Goal: Task Accomplishment & Management: Complete application form

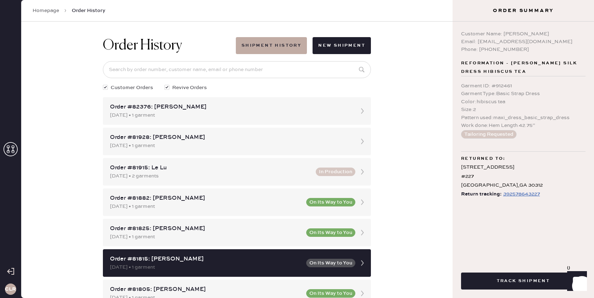
click at [13, 149] on icon at bounding box center [11, 149] width 14 height 14
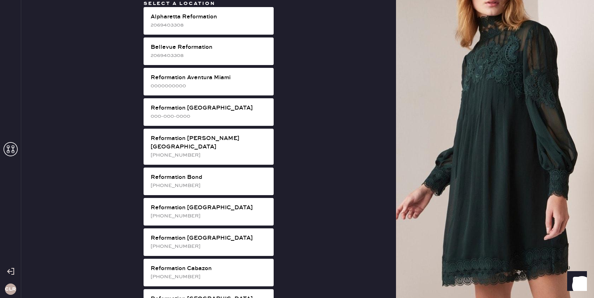
scroll to position [476, 0]
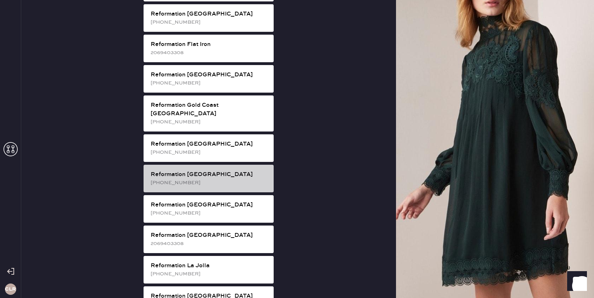
click at [232, 170] on div "Reformation [GEOGRAPHIC_DATA]" at bounding box center [209, 174] width 117 height 8
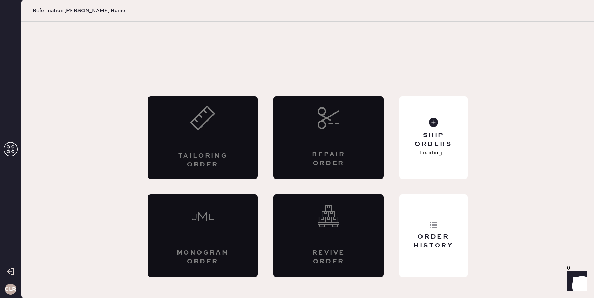
scroll to position [0, 0]
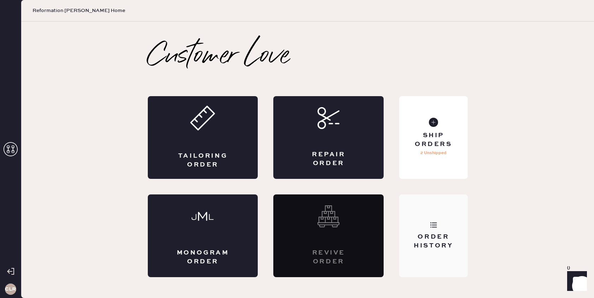
click at [459, 248] on div "Order History" at bounding box center [433, 242] width 57 height 18
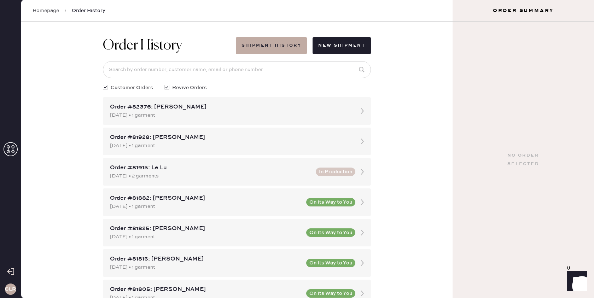
drag, startPoint x: 248, startPoint y: 61, endPoint x: 251, endPoint y: 66, distance: 6.5
click at [251, 66] on input at bounding box center [237, 69] width 268 height 17
paste input "[PERSON_NAME][EMAIL_ADDRESS][PERSON_NAME][DOMAIN_NAME]"
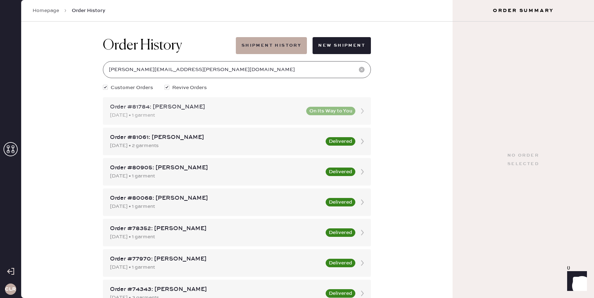
type input "[PERSON_NAME][EMAIL_ADDRESS][PERSON_NAME][DOMAIN_NAME]"
click at [360, 111] on icon at bounding box center [362, 111] width 14 height 14
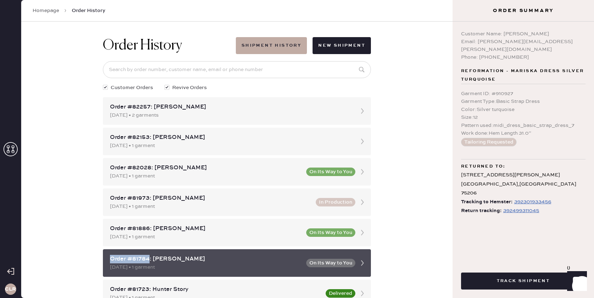
drag, startPoint x: 130, startPoint y: 260, endPoint x: 111, endPoint y: 261, distance: 19.8
click at [111, 261] on div "Order #81784: [PERSON_NAME]" at bounding box center [206, 259] width 192 height 8
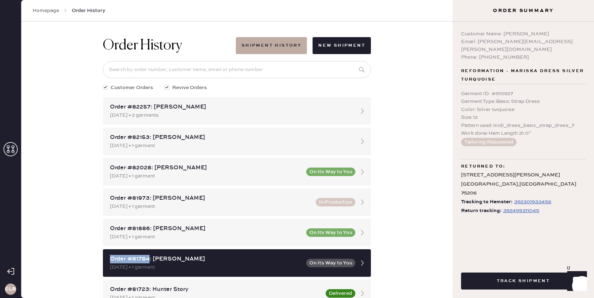
click at [522, 206] on div "392499311045" at bounding box center [521, 210] width 36 height 8
click at [11, 149] on icon at bounding box center [11, 149] width 14 height 14
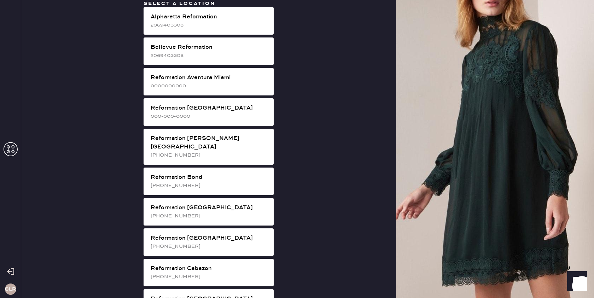
scroll to position [1144, 0]
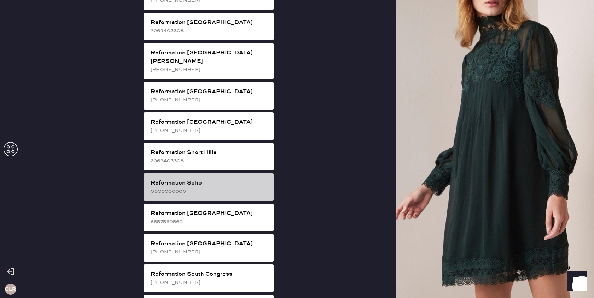
click at [225, 173] on div "Reformation Soho 0000000000" at bounding box center [208, 187] width 130 height 28
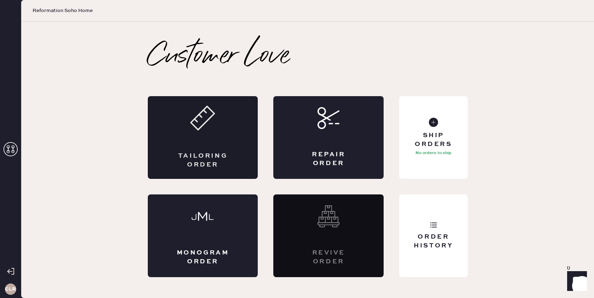
scroll to position [0, 0]
click at [445, 242] on div "Order History" at bounding box center [433, 242] width 57 height 18
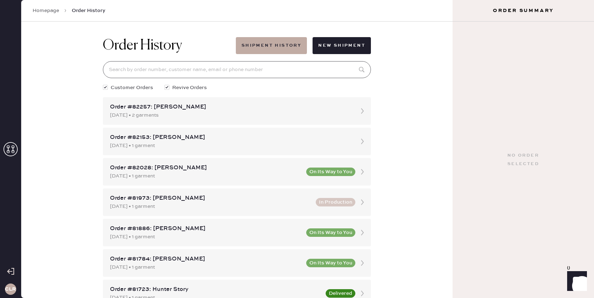
click at [264, 73] on input at bounding box center [237, 69] width 268 height 17
paste input "81999"
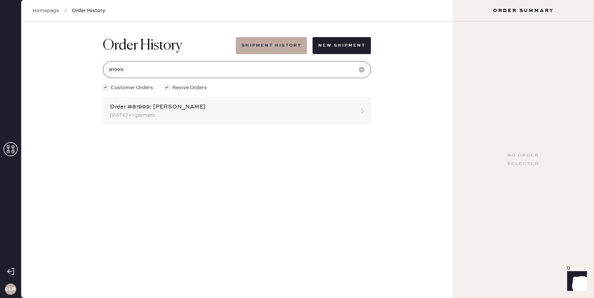
type input "81999"
click at [155, 107] on div "Order #81999: [PERSON_NAME]" at bounding box center [230, 107] width 241 height 8
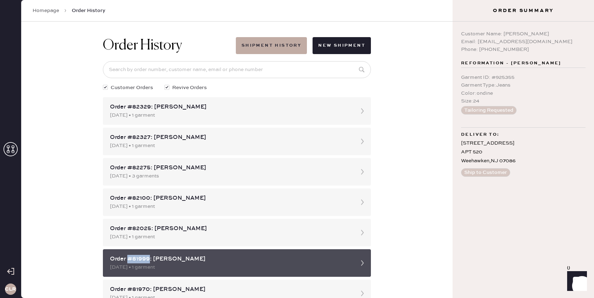
drag, startPoint x: 144, startPoint y: 259, endPoint x: 129, endPoint y: 260, distance: 15.2
click at [129, 260] on div "Order #81999: [PERSON_NAME]" at bounding box center [230, 259] width 241 height 8
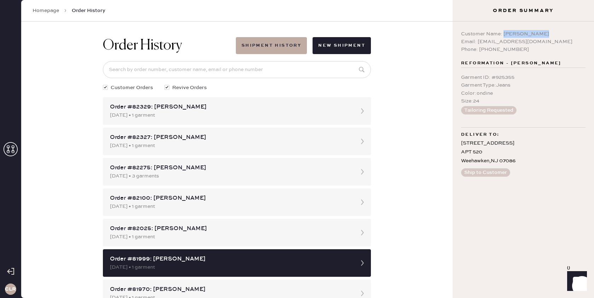
drag, startPoint x: 503, startPoint y: 35, endPoint x: 544, endPoint y: 36, distance: 41.3
click at [544, 36] on div "Customer Name: [PERSON_NAME]" at bounding box center [523, 34] width 124 height 8
copy div "[PERSON_NAME]"
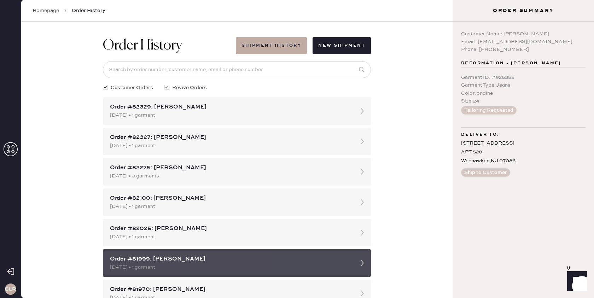
click at [143, 259] on div "Order #81999: [PERSON_NAME]" at bounding box center [230, 259] width 241 height 8
copy div "81999"
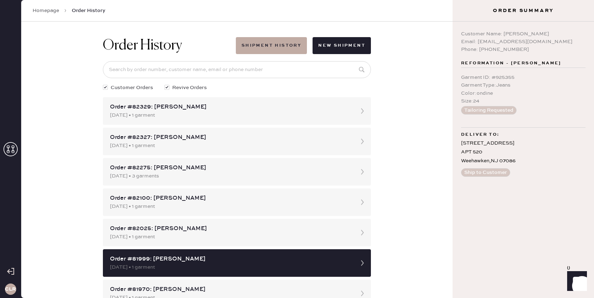
click at [512, 33] on div "Customer Name: [PERSON_NAME]" at bounding box center [523, 34] width 124 height 8
copy div "Yingzhi"
click at [526, 32] on div "Customer Name: [PERSON_NAME]" at bounding box center [523, 34] width 124 height 8
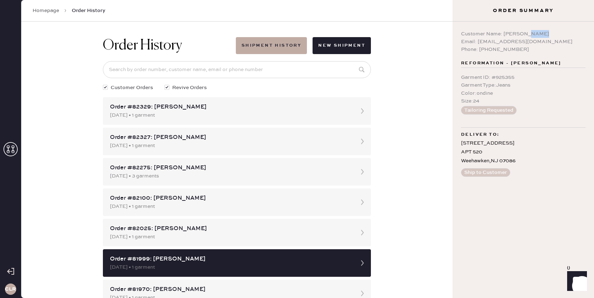
copy div "[PERSON_NAME]"
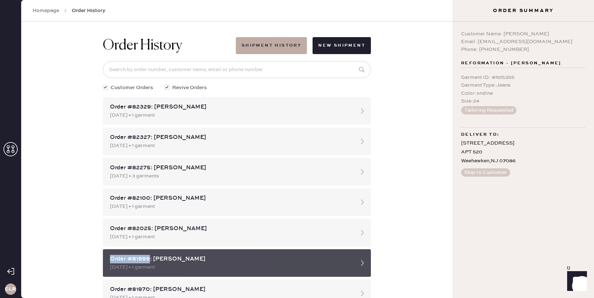
drag, startPoint x: 149, startPoint y: 260, endPoint x: 124, endPoint y: 260, distance: 24.7
click at [110, 260] on div "Order #81999: [PERSON_NAME]" at bounding box center [230, 259] width 241 height 8
copy div "Order #81999"
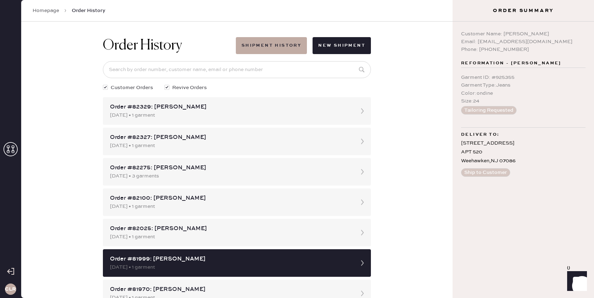
click at [571, 110] on div "Tailoring Requested" at bounding box center [523, 110] width 124 height 8
click at [50, 12] on link "Homepage" at bounding box center [46, 10] width 27 height 7
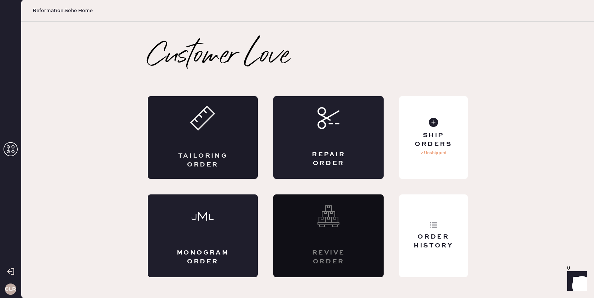
click at [209, 131] on div "Tailoring Order" at bounding box center [203, 137] width 110 height 83
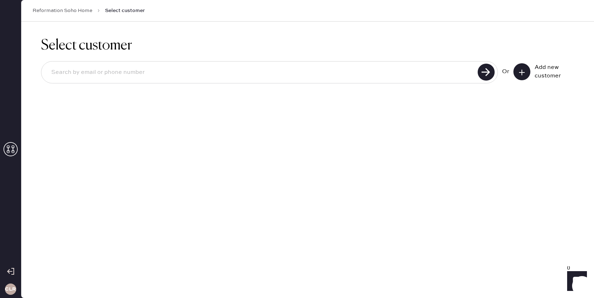
click at [231, 70] on input at bounding box center [261, 72] width 430 height 16
paste input "[EMAIL_ADDRESS][DOMAIN_NAME]"
type input "[EMAIL_ADDRESS][DOMAIN_NAME]"
click at [490, 73] on use at bounding box center [485, 72] width 17 height 17
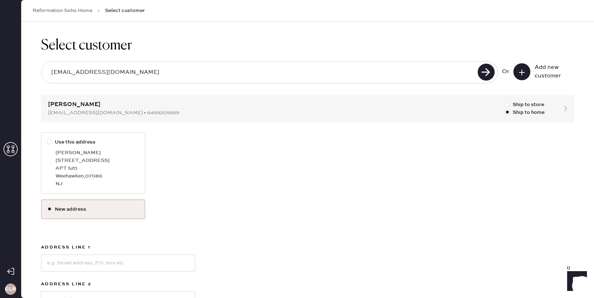
scroll to position [20, 0]
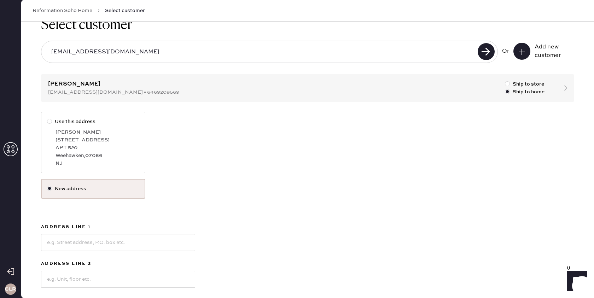
click at [48, 121] on div at bounding box center [49, 121] width 5 height 5
click at [47, 118] on input "Use this address" at bounding box center [47, 118] width 0 height 0
radio input "true"
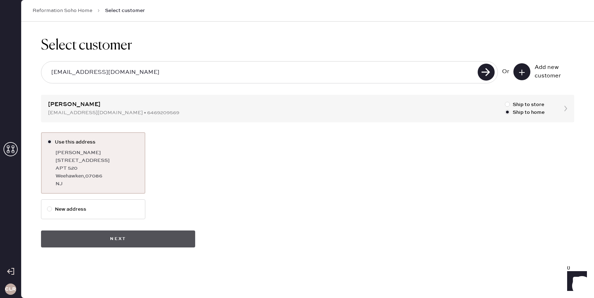
click at [104, 239] on button "Next" at bounding box center [118, 238] width 154 height 17
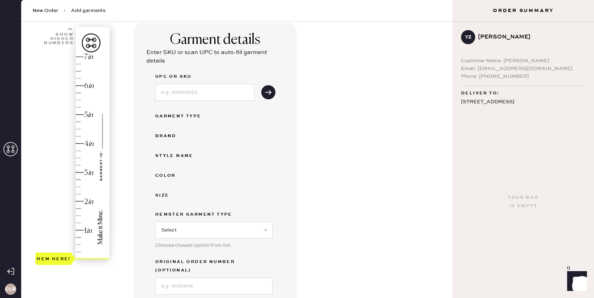
scroll to position [48, 0]
click at [222, 96] on input at bounding box center [204, 91] width 99 height 17
paste input "1310310NDN024"
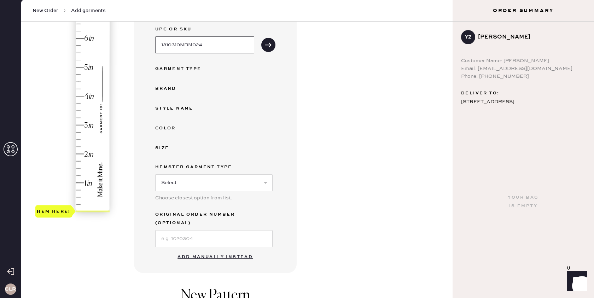
scroll to position [99, 0]
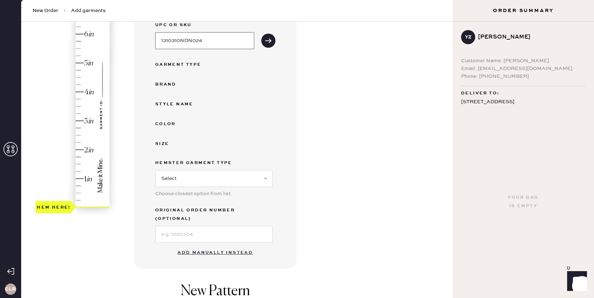
type input "1310310NDN024"
click at [201, 226] on input at bounding box center [213, 234] width 117 height 17
paste input "S30946869"
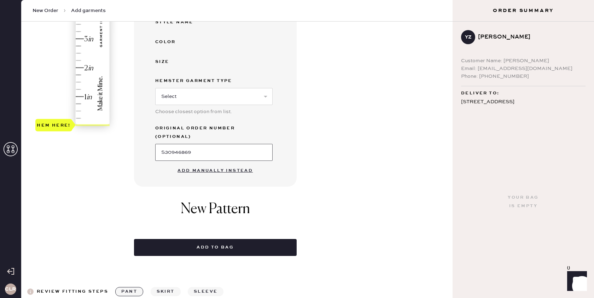
scroll to position [0, 0]
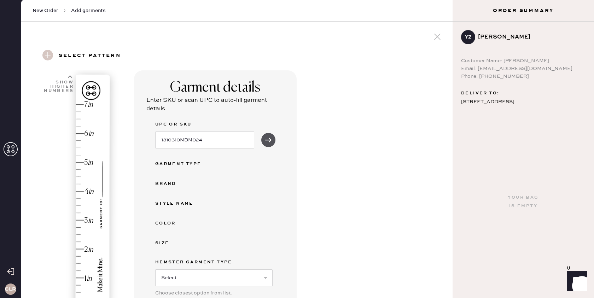
type input "S30946869"
click at [271, 139] on button "submit" at bounding box center [268, 140] width 14 height 14
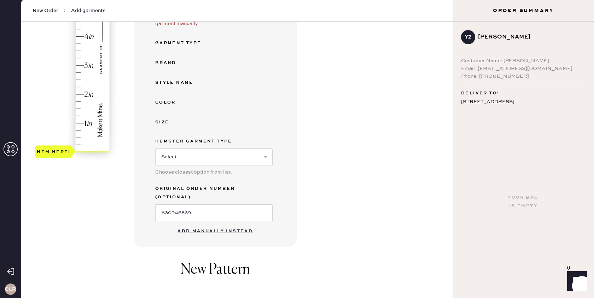
scroll to position [166, 0]
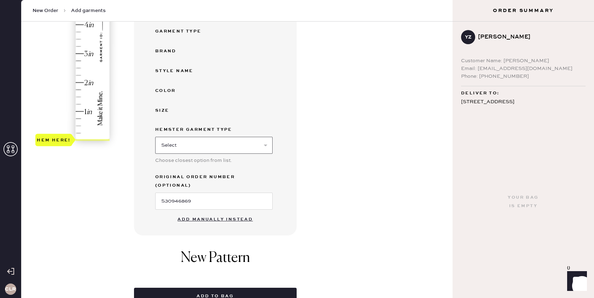
click at [209, 144] on select "Select Basic Skirt Jeans Leggings Pants Shorts Basic Sleeved Dress Basic Sleeve…" at bounding box center [213, 145] width 117 height 17
select select "2"
click at [155, 137] on select "Select Basic Skirt Jeans Leggings Pants Shorts Basic Sleeved Dress Basic Sleeve…" at bounding box center [213, 145] width 117 height 17
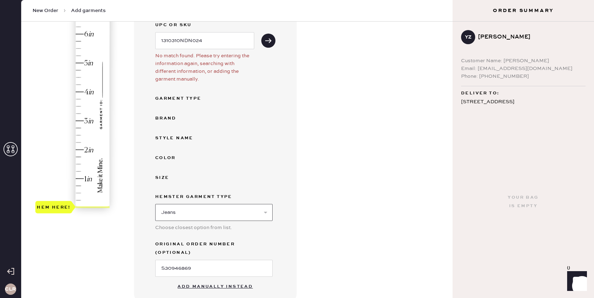
scroll to position [78, 0]
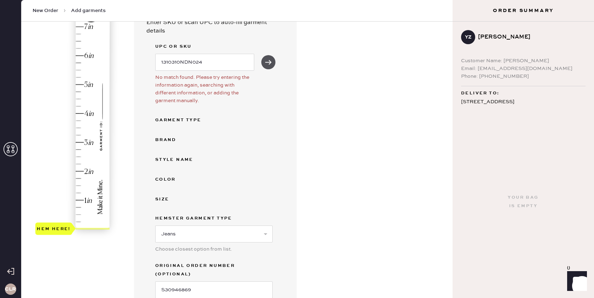
click at [270, 67] on button "submit" at bounding box center [268, 62] width 14 height 14
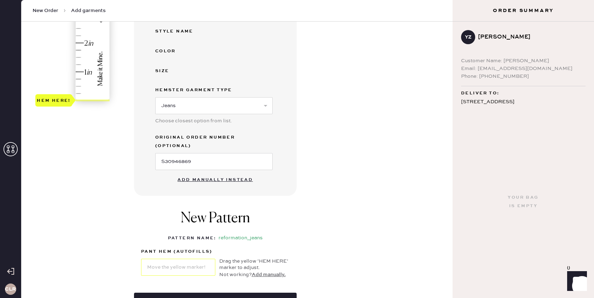
click at [216, 173] on button "Add manually instead" at bounding box center [215, 180] width 84 height 14
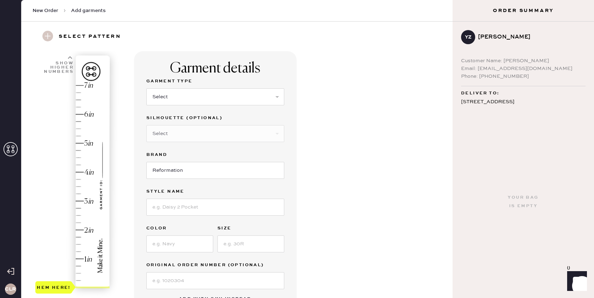
scroll to position [18, 0]
click at [242, 98] on select "Select Basic Skirt Jeans Leggings Pants Shorts Basic Sleeved Dress Basic Sleeve…" at bounding box center [215, 97] width 138 height 17
select select "2"
click at [146, 89] on select "Select Basic Skirt Jeans Leggings Pants Shorts Basic Sleeved Dress Basic Sleeve…" at bounding box center [215, 97] width 138 height 17
click at [205, 136] on select "Select Shorts Cropped Flare Boot Cut Straight Skinny Other" at bounding box center [215, 134] width 138 height 17
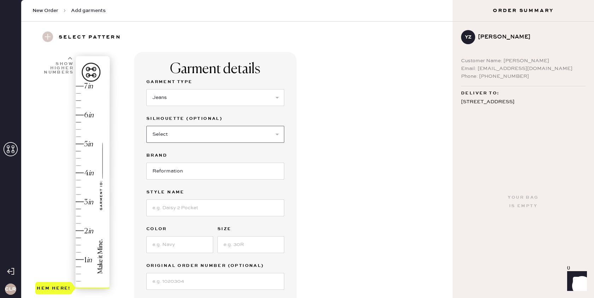
click at [205, 135] on select "Select Shorts Cropped Flare Boot Cut Straight Skinny Other" at bounding box center [215, 134] width 138 height 17
select select "7"
click at [146, 126] on select "Select Shorts Cropped Flare Boot Cut Straight Skinny Other" at bounding box center [215, 134] width 138 height 17
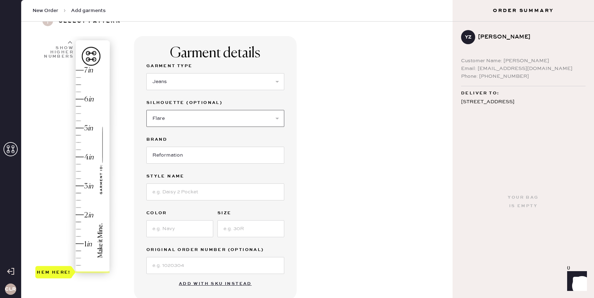
scroll to position [35, 0]
click at [225, 186] on input at bounding box center [215, 191] width 138 height 17
click at [175, 198] on input at bounding box center [215, 191] width 138 height 17
paste input "[PERSON_NAME] High Rise Slouchy Wide Leg Jeans"
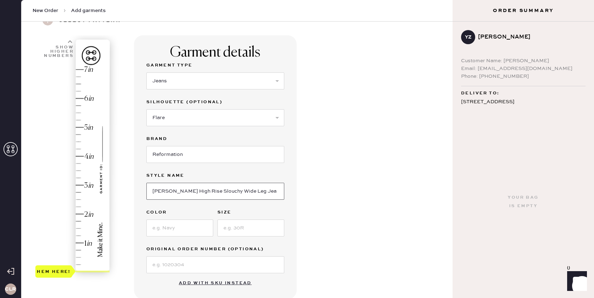
type input "[PERSON_NAME] High Rise Slouchy Wide Leg Jeans"
click at [182, 229] on input at bounding box center [179, 227] width 67 height 17
type input "Ondine"
click at [252, 231] on input at bounding box center [250, 227] width 67 height 17
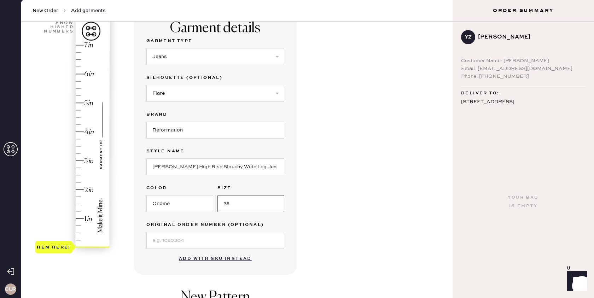
scroll to position [63, 0]
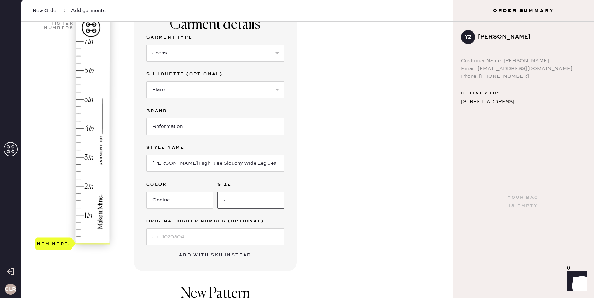
type input "25"
click at [178, 238] on input at bounding box center [215, 236] width 138 height 17
paste input "S30946869"
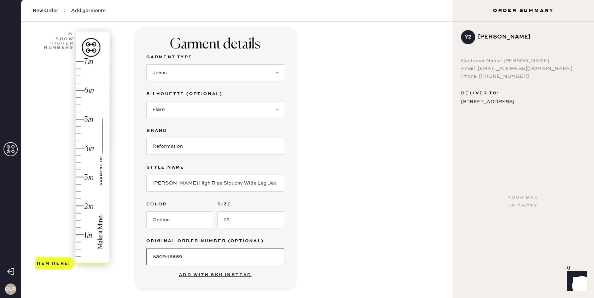
scroll to position [100, 0]
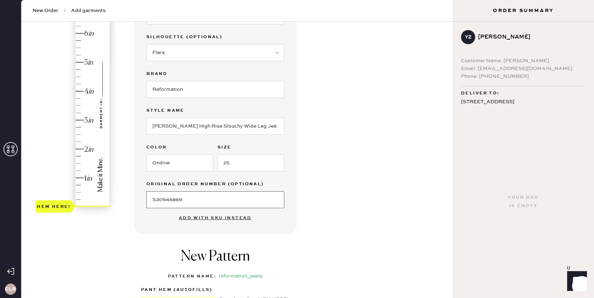
type input "S30946869"
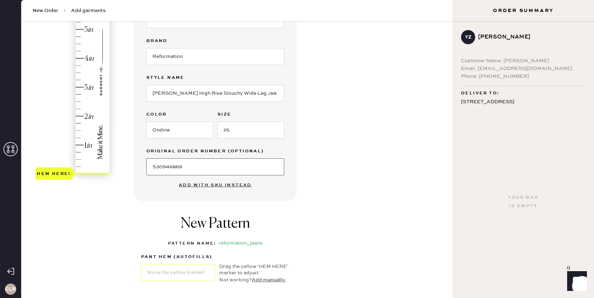
scroll to position [247, 0]
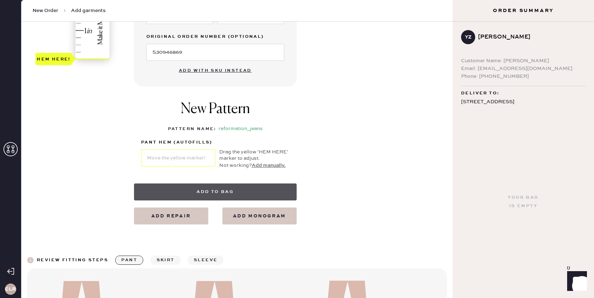
click at [210, 189] on button "Add to bag" at bounding box center [215, 191] width 163 height 17
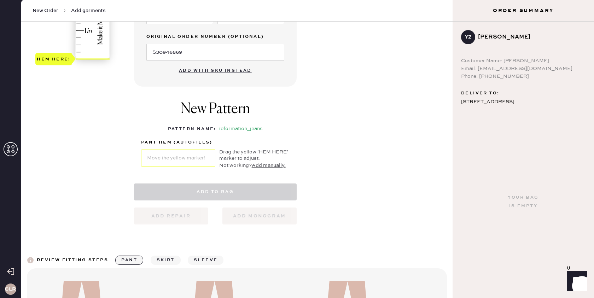
select select "2"
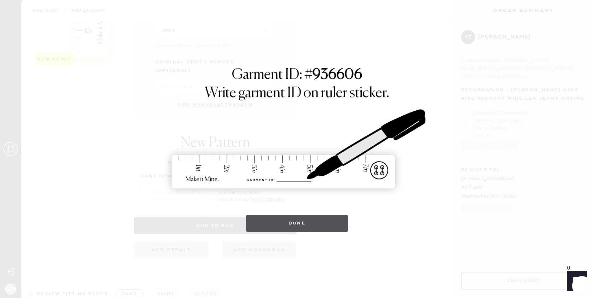
click at [293, 220] on button "Done" at bounding box center [297, 223] width 102 height 17
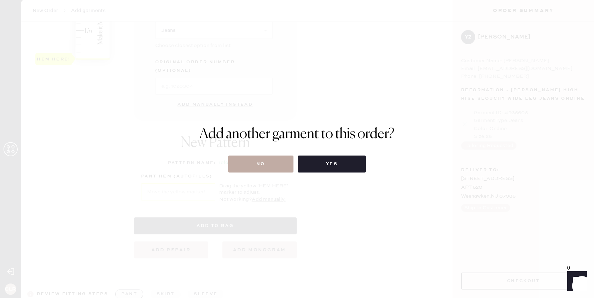
click at [251, 164] on button "No" at bounding box center [260, 163] width 65 height 17
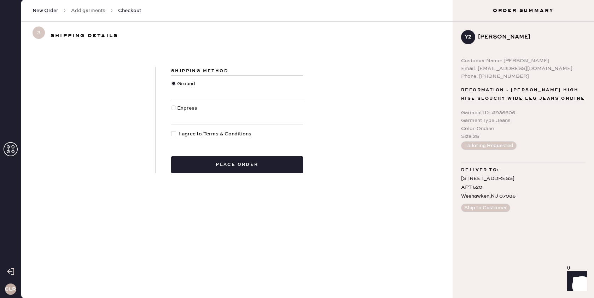
drag, startPoint x: 174, startPoint y: 133, endPoint x: 191, endPoint y: 134, distance: 17.0
click at [174, 133] on div at bounding box center [173, 133] width 5 height 5
click at [171, 130] on input "I agree to Terms & Conditions" at bounding box center [171, 130] width 0 height 0
checkbox input "true"
click at [251, 161] on button "Place order" at bounding box center [237, 164] width 132 height 17
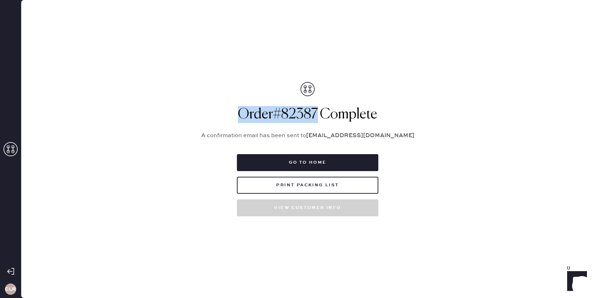
drag, startPoint x: 318, startPoint y: 111, endPoint x: 240, endPoint y: 113, distance: 78.1
click at [240, 113] on h1 "Order # 82387 Complete" at bounding box center [308, 114] width 230 height 17
copy h1 "Order # 82387"
click at [312, 184] on button "Print Packing List" at bounding box center [307, 185] width 141 height 17
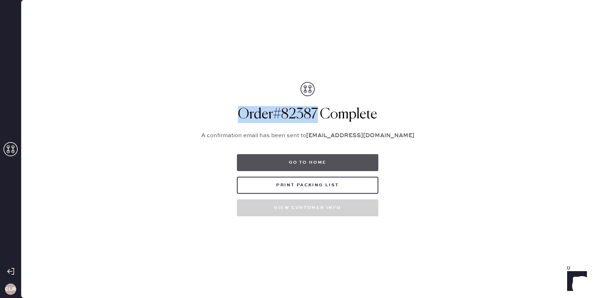
click at [314, 163] on button "Go to home" at bounding box center [307, 162] width 141 height 17
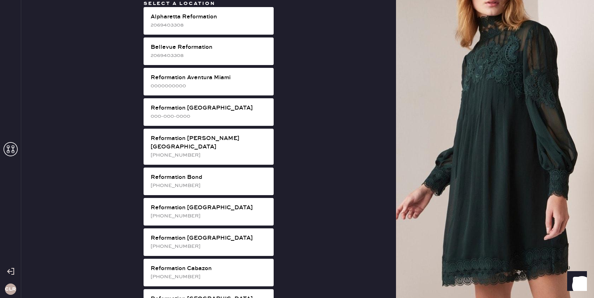
scroll to position [1144, 0]
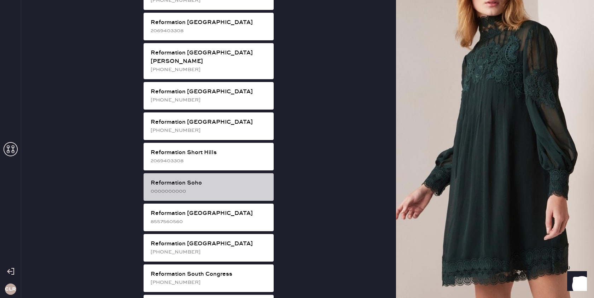
click at [233, 179] on div "Reformation Soho" at bounding box center [209, 183] width 117 height 8
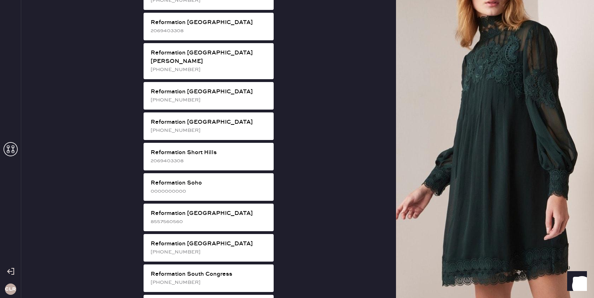
scroll to position [0, 0]
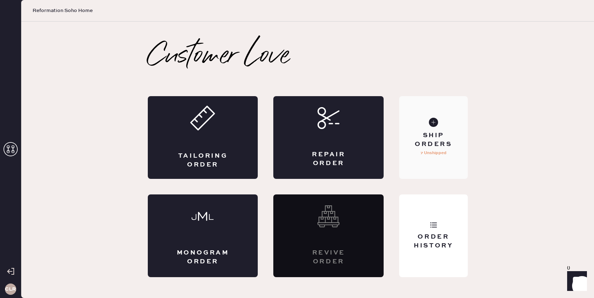
click at [435, 153] on p "7 Unshipped" at bounding box center [433, 153] width 26 height 8
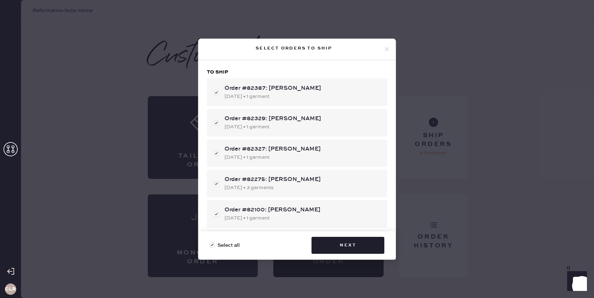
click at [213, 243] on div at bounding box center [212, 244] width 5 height 5
click at [210, 242] on input "Select all" at bounding box center [210, 241] width 0 height 0
checkbox input "false"
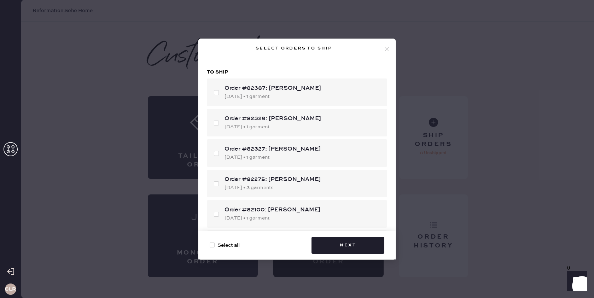
checkbox input "false"
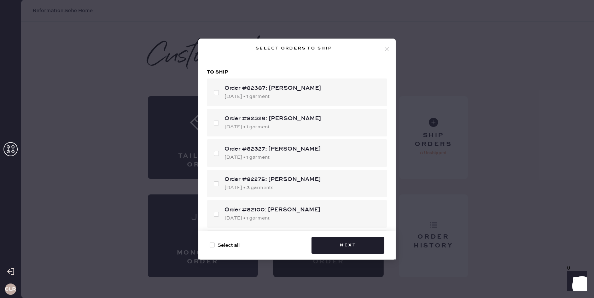
checkbox input "false"
click at [217, 93] on div "Order #82387: [PERSON_NAME] [DATE] • 1 garment" at bounding box center [297, 92] width 180 height 28
checkbox input "true"
click at [349, 245] on button "Next" at bounding box center [347, 245] width 73 height 17
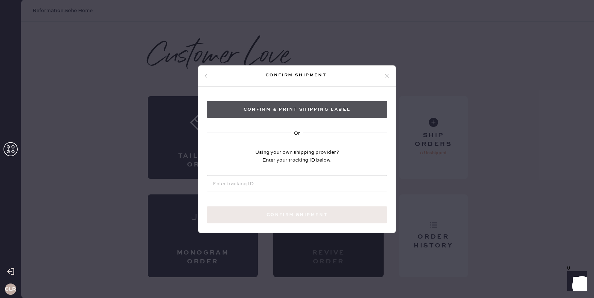
click at [318, 111] on button "Confirm & Print shipping label" at bounding box center [297, 109] width 180 height 17
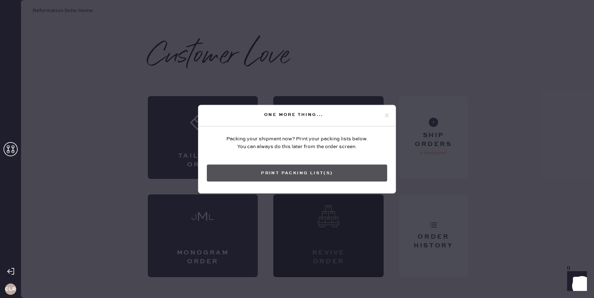
click at [311, 171] on button "Print Packing List(s)" at bounding box center [297, 172] width 180 height 17
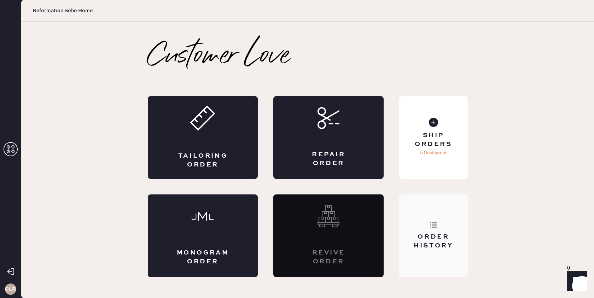
click at [439, 234] on div "Order History" at bounding box center [433, 242] width 57 height 18
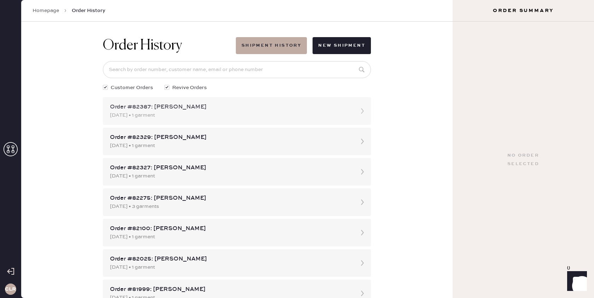
click at [360, 109] on icon at bounding box center [362, 111] width 14 height 14
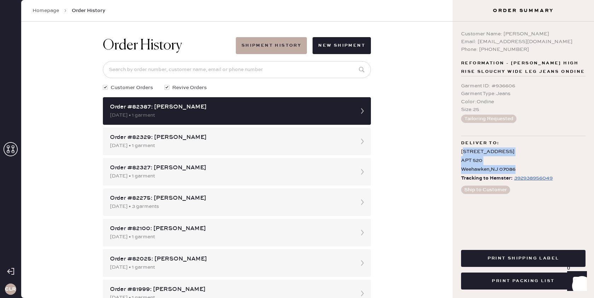
drag, startPoint x: 462, startPoint y: 151, endPoint x: 522, endPoint y: 167, distance: 61.8
click at [522, 167] on div "[STREET_ADDRESS]" at bounding box center [523, 160] width 124 height 27
click at [460, 152] on div "Customer Name: [PERSON_NAME] Email: [PHONE_NUMBER][EMAIL_ADDRESS][DOMAIN_NAME] …" at bounding box center [522, 129] width 141 height 214
drag, startPoint x: 462, startPoint y: 152, endPoint x: 484, endPoint y: 160, distance: 24.0
click at [520, 166] on div "[STREET_ADDRESS]" at bounding box center [523, 160] width 124 height 27
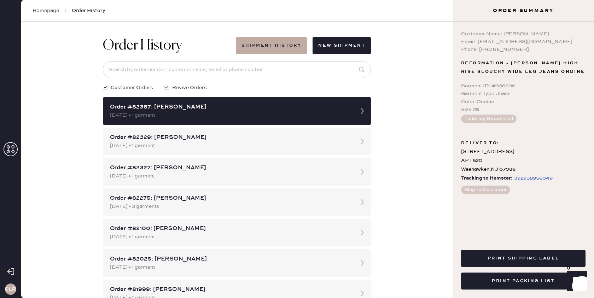
drag, startPoint x: 483, startPoint y: 159, endPoint x: 475, endPoint y: 157, distance: 8.4
click at [479, 158] on div "[STREET_ADDRESS]" at bounding box center [523, 160] width 124 height 27
drag, startPoint x: 461, startPoint y: 153, endPoint x: 524, endPoint y: 169, distance: 65.3
click at [526, 170] on div "[STREET_ADDRESS]" at bounding box center [523, 160] width 124 height 27
copy div "[STREET_ADDRESS]"
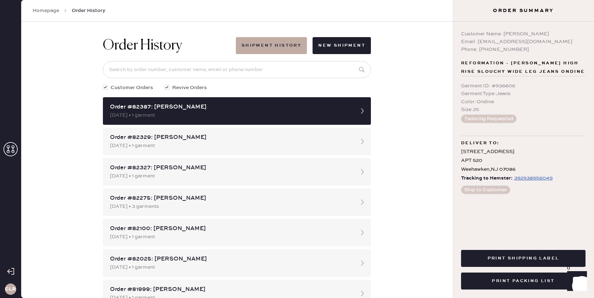
click at [14, 146] on icon at bounding box center [11, 149] width 14 height 14
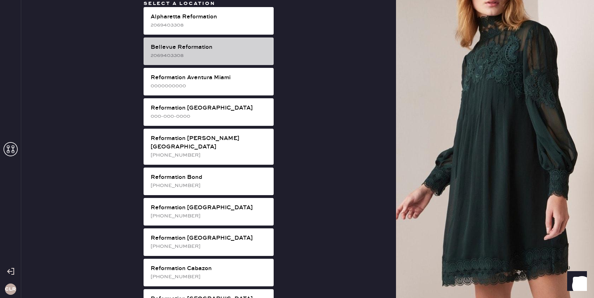
click at [207, 53] on div "2069403308" at bounding box center [209, 56] width 117 height 8
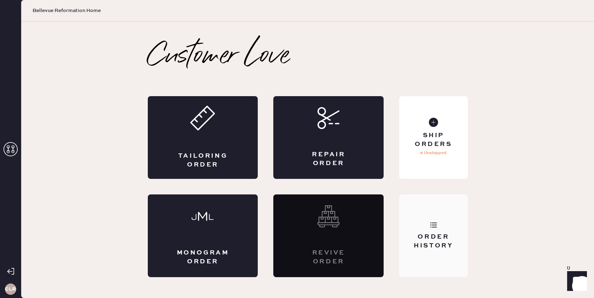
click at [440, 213] on div "Order History" at bounding box center [433, 235] width 68 height 83
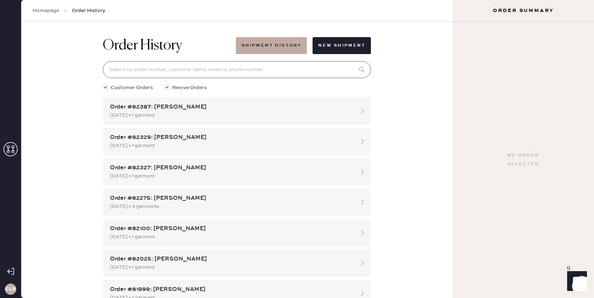
click at [243, 69] on input at bounding box center [237, 69] width 268 height 17
paste input "[EMAIL_ADDRESS][DOMAIN_NAME]"
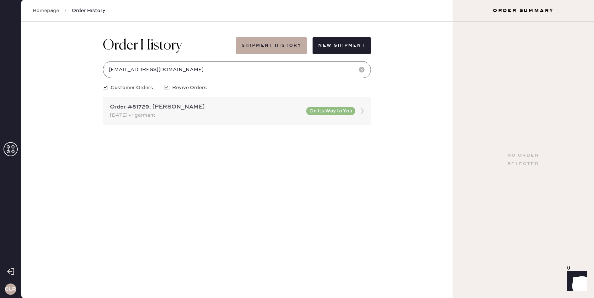
type input "[EMAIL_ADDRESS][DOMAIN_NAME]"
click at [361, 110] on icon at bounding box center [362, 111] width 14 height 14
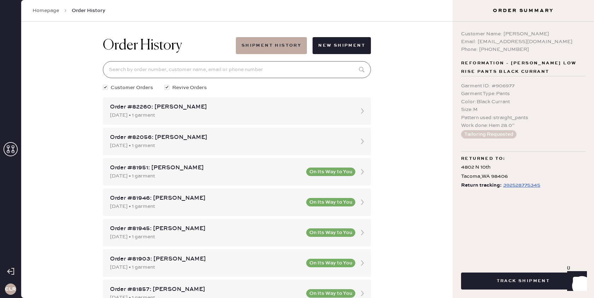
click at [253, 68] on input at bounding box center [237, 69] width 268 height 17
paste input "[EMAIL_ADDRESS][DOMAIN_NAME]"
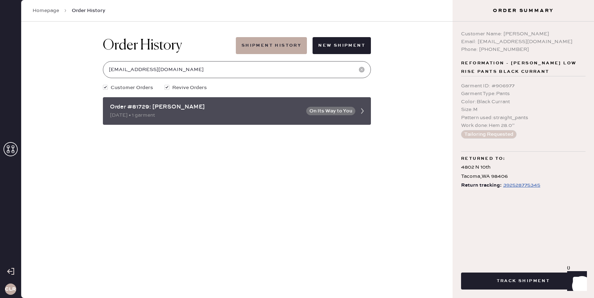
type input "[EMAIL_ADDRESS][DOMAIN_NAME]"
drag, startPoint x: 131, startPoint y: 107, endPoint x: 106, endPoint y: 107, distance: 25.1
click at [106, 107] on div "Order #81729: [PERSON_NAME] [DATE] • 1 garment On Its Way to You" at bounding box center [237, 111] width 268 height 28
copy div "Order #81729"
click at [359, 113] on icon at bounding box center [362, 111] width 14 height 14
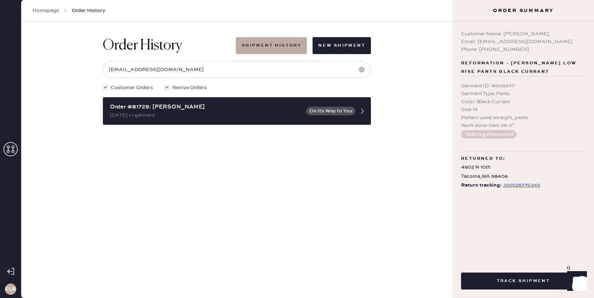
click at [510, 184] on div "392528775345" at bounding box center [521, 185] width 37 height 8
